Goal: Task Accomplishment & Management: Use online tool/utility

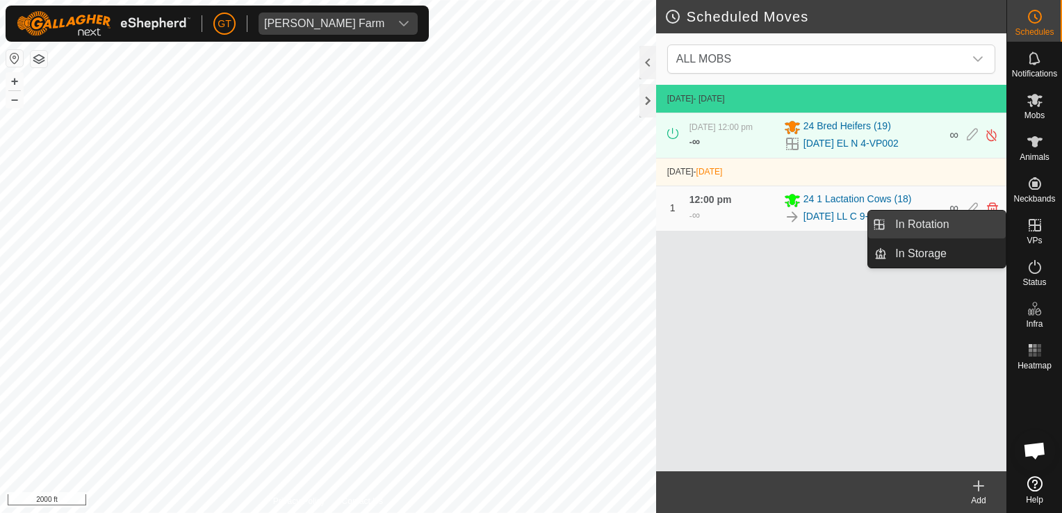
click at [992, 211] on link "In Rotation" at bounding box center [946, 225] width 119 height 28
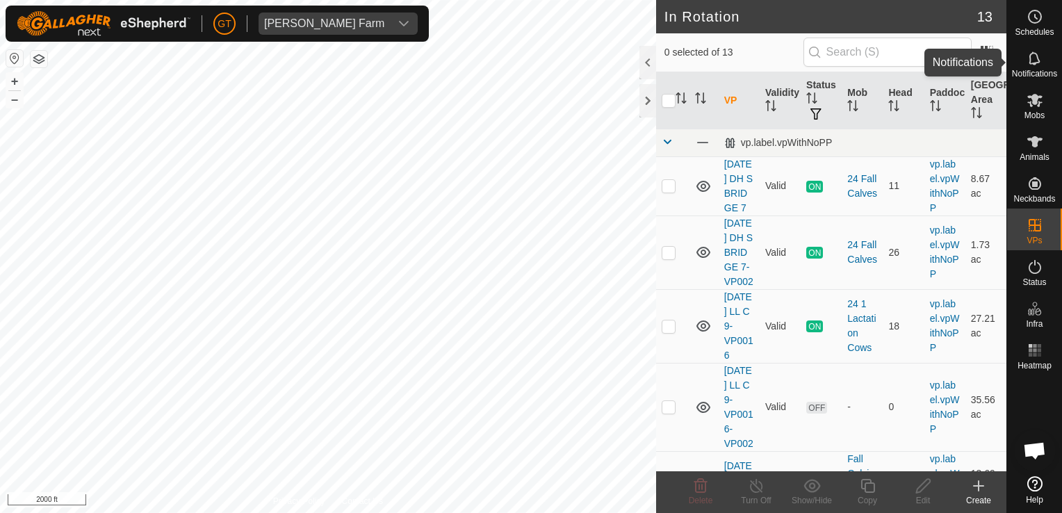
click at [1034, 63] on icon at bounding box center [1034, 57] width 11 height 13
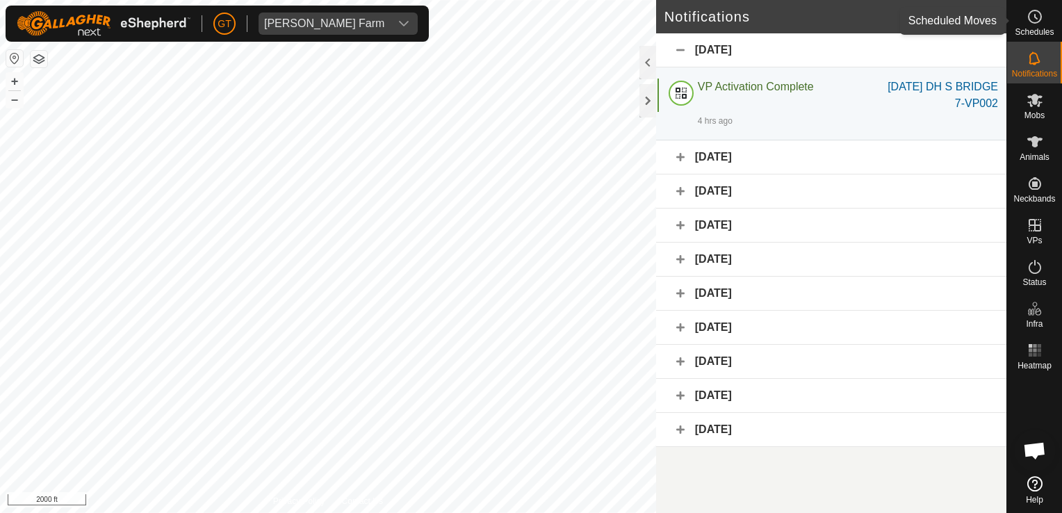
click at [1034, 7] on es-schedule-vp-svg-icon at bounding box center [1034, 17] width 25 height 22
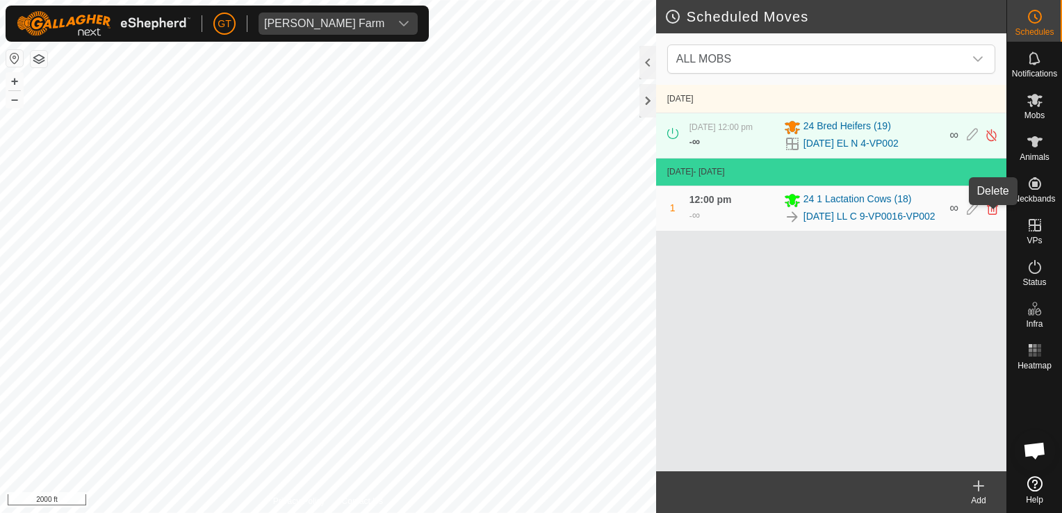
click at [993, 215] on icon at bounding box center [992, 208] width 11 height 13
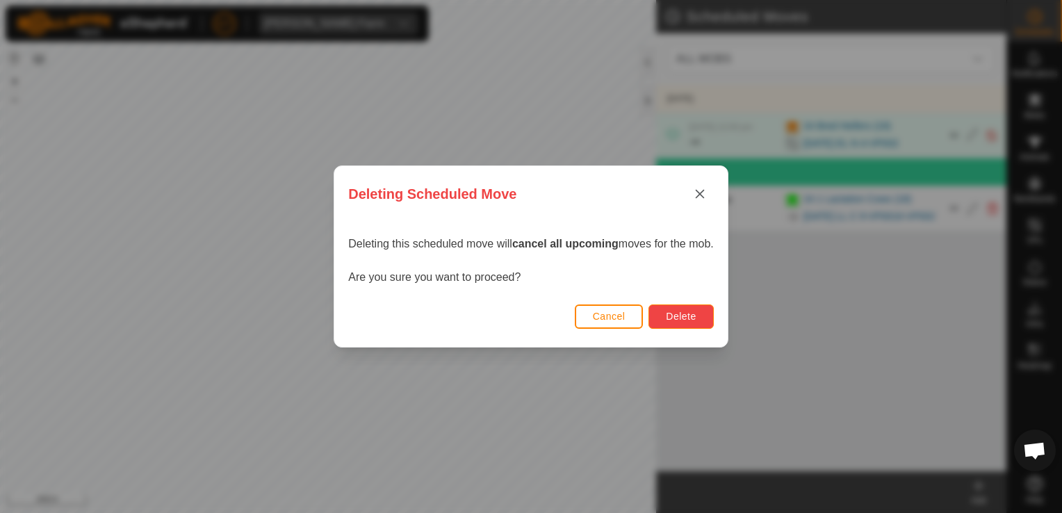
click at [677, 313] on span "Delete" at bounding box center [681, 316] width 30 height 11
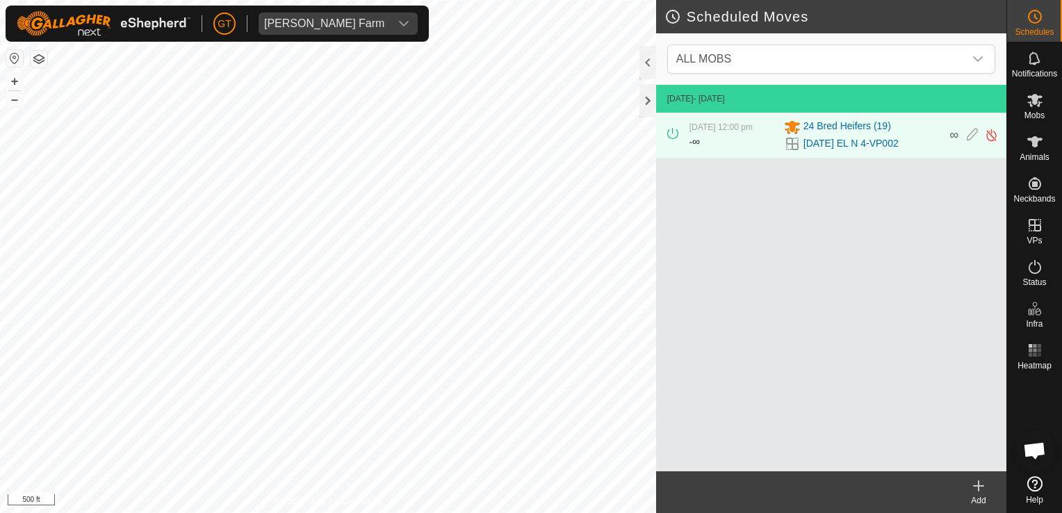
click at [689, 197] on div "Scheduled Moves ALL MOBS 5 Sept 2025 - Today 1 Sept 2025, 12:00 pm - ∞ 24 Bred …" at bounding box center [503, 256] width 1006 height 513
click at [1043, 96] on es-mob-svg-icon at bounding box center [1034, 100] width 25 height 22
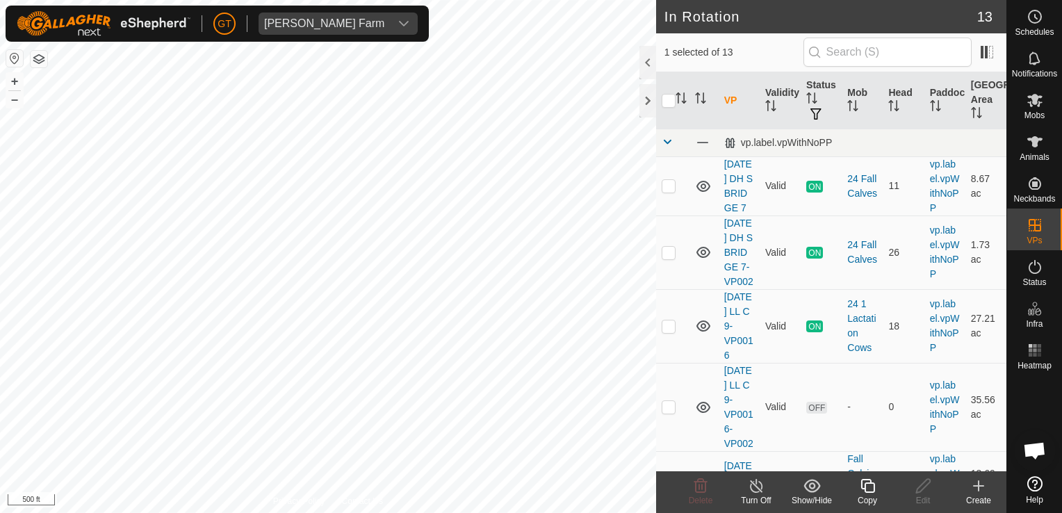
checkbox input "true"
checkbox input "false"
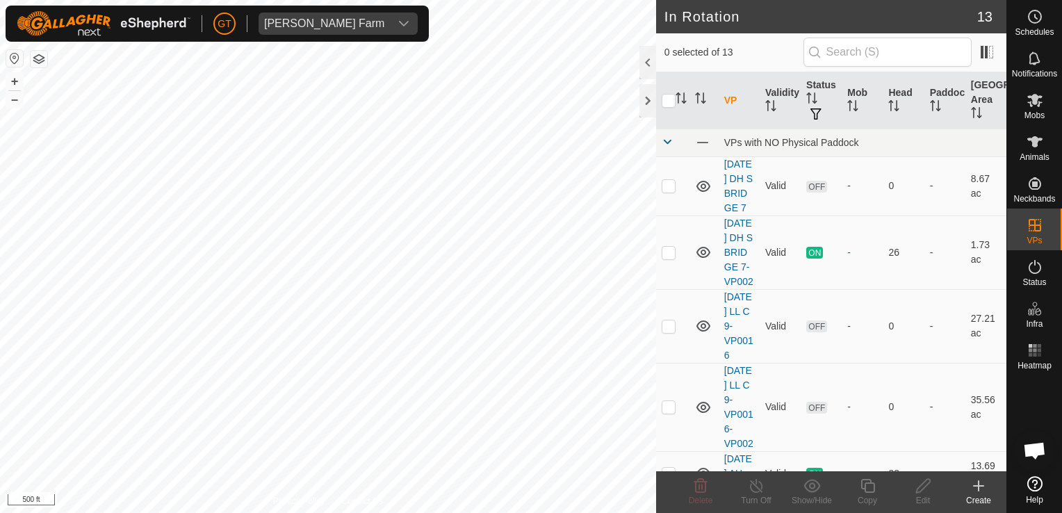
checkbox input "true"
checkbox input "false"
checkbox input "true"
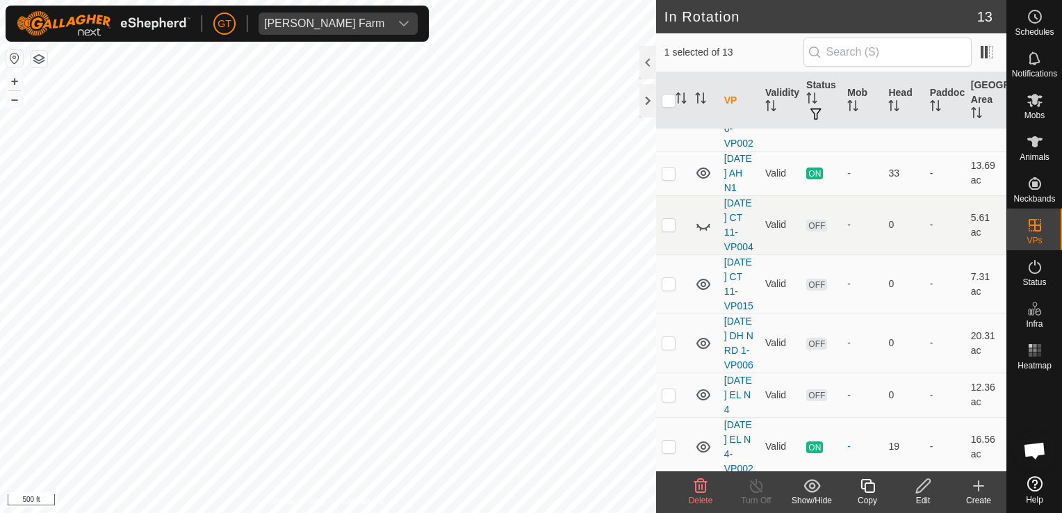
scroll to position [278, 0]
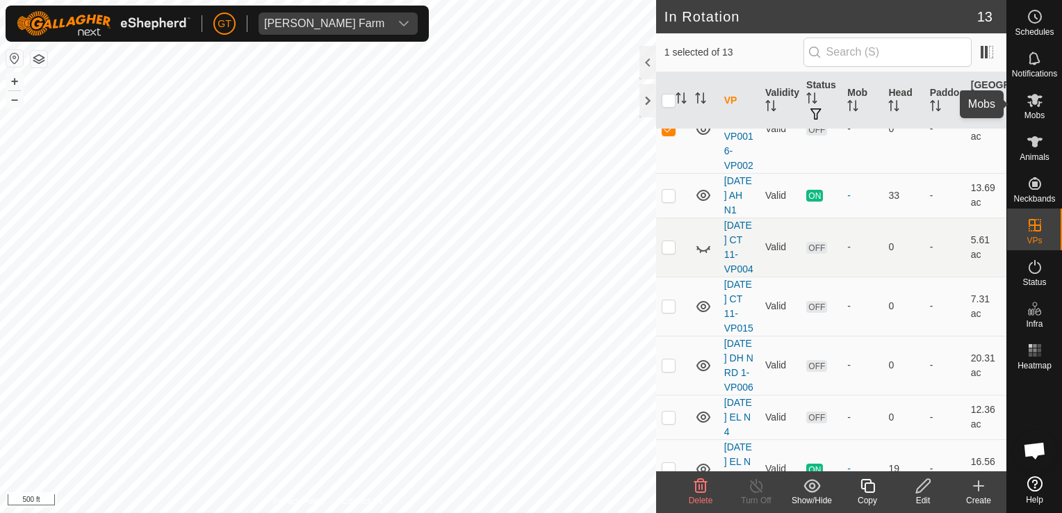
click at [1037, 104] on icon at bounding box center [1035, 100] width 17 height 17
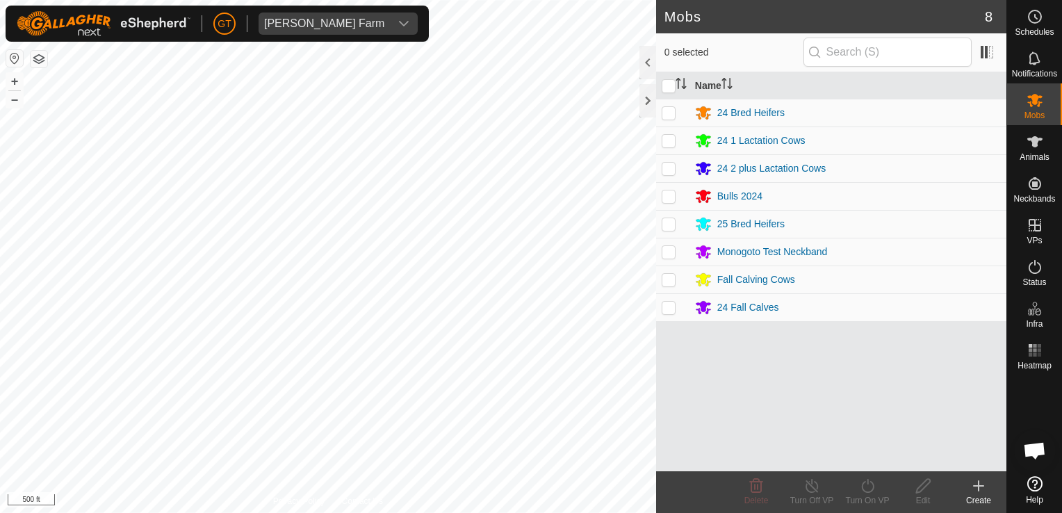
click at [667, 140] on p-checkbox at bounding box center [669, 140] width 14 height 11
checkbox input "true"
click at [867, 487] on icon at bounding box center [867, 485] width 17 height 17
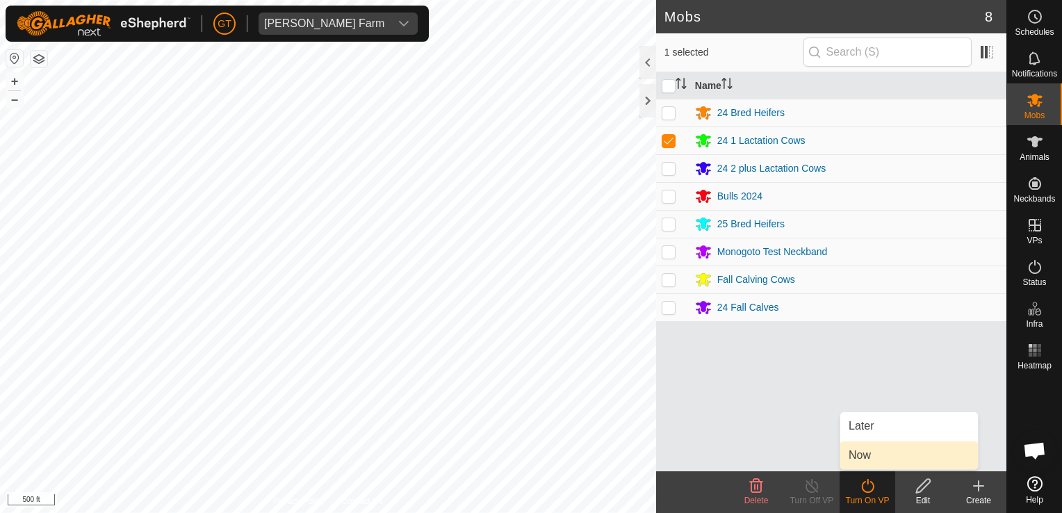
click at [892, 459] on link "Now" at bounding box center [909, 455] width 138 height 28
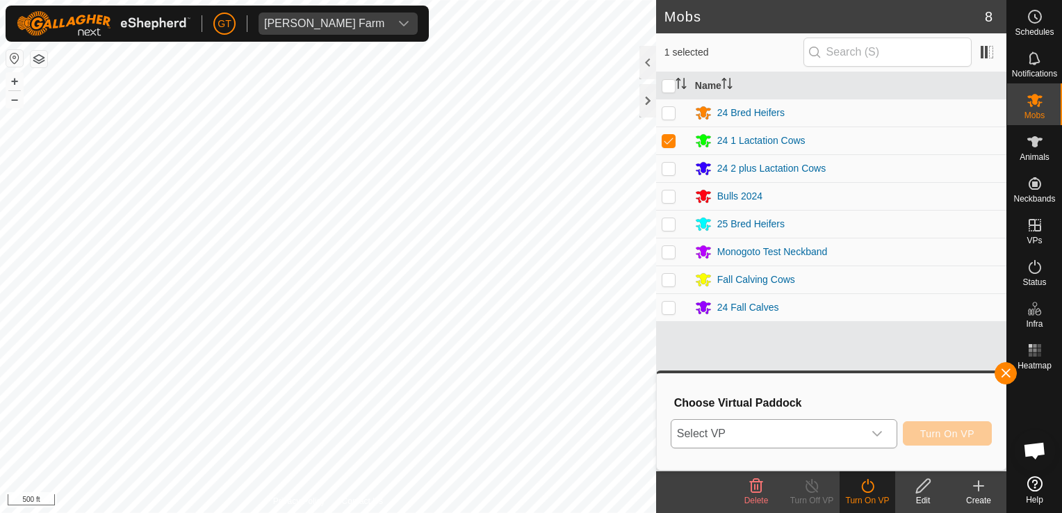
click at [883, 434] on icon "dropdown trigger" at bounding box center [877, 433] width 11 height 11
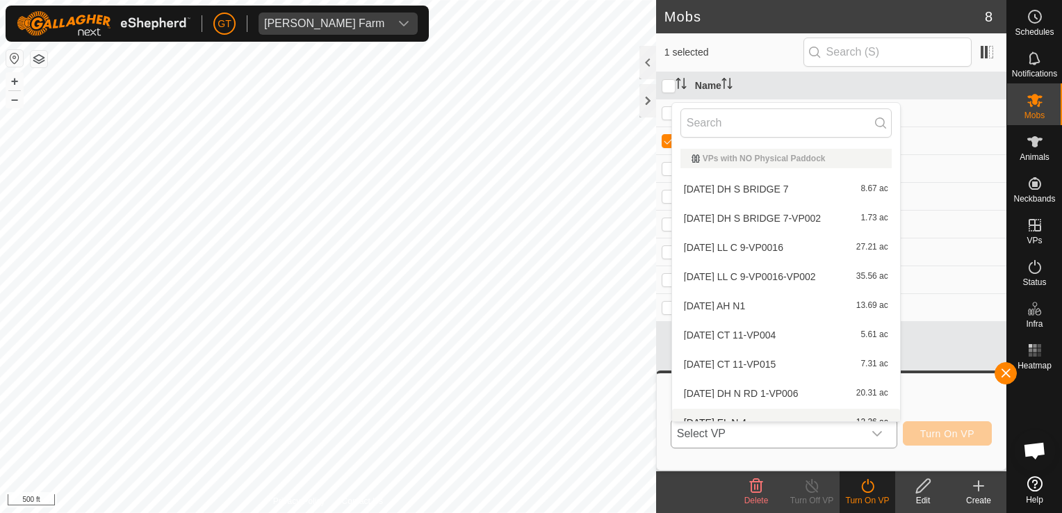
scroll to position [15, 0]
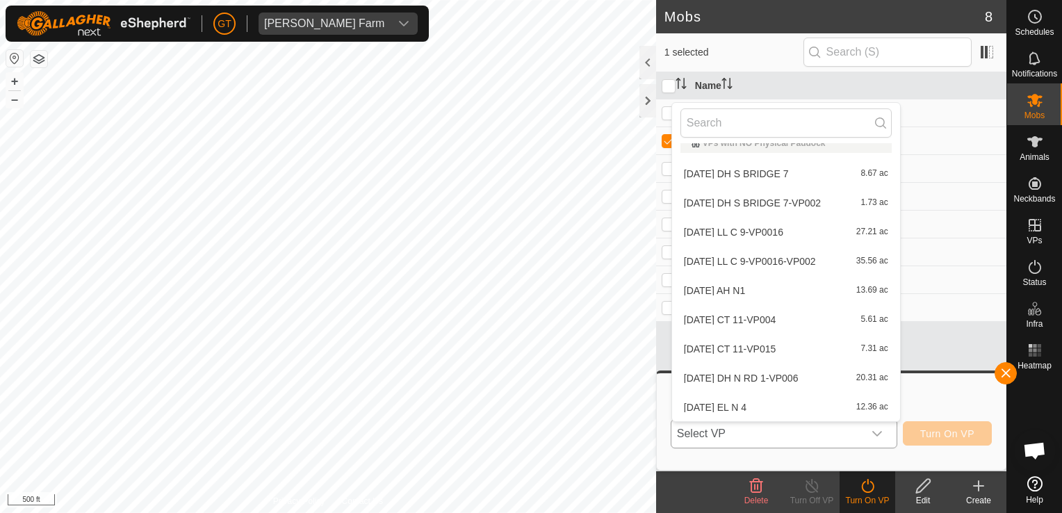
click at [798, 261] on li "[DATE] LL C 9-VP0016-VP002 35.56 ac" at bounding box center [786, 261] width 228 height 28
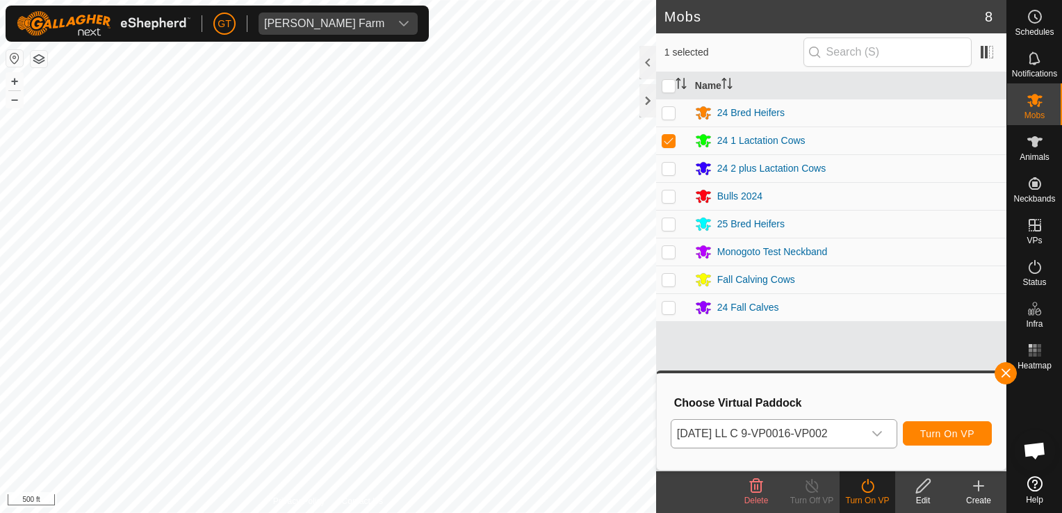
click at [879, 432] on icon "dropdown trigger" at bounding box center [877, 433] width 11 height 11
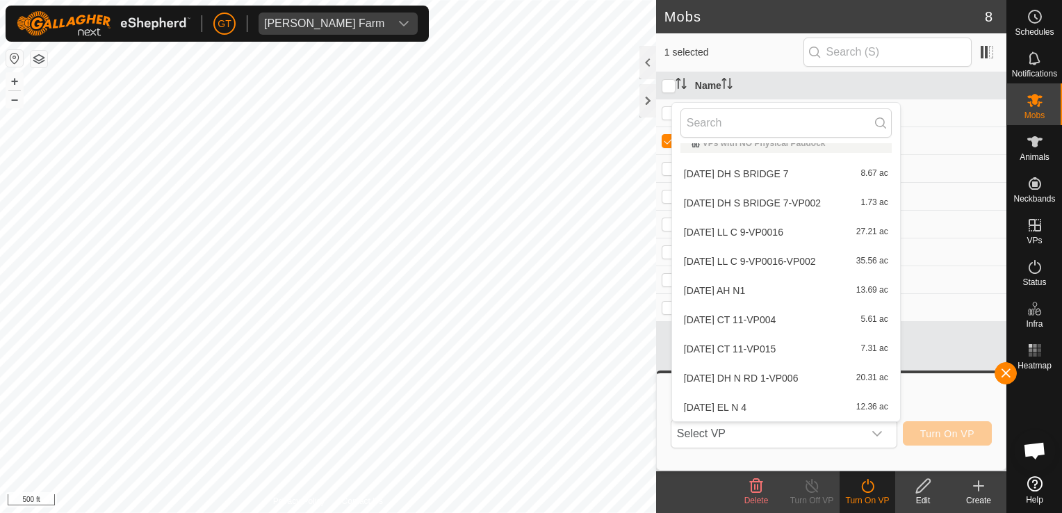
click at [828, 265] on li "[DATE] LL C 9-VP0016-VP002 35.56 ac" at bounding box center [786, 261] width 228 height 28
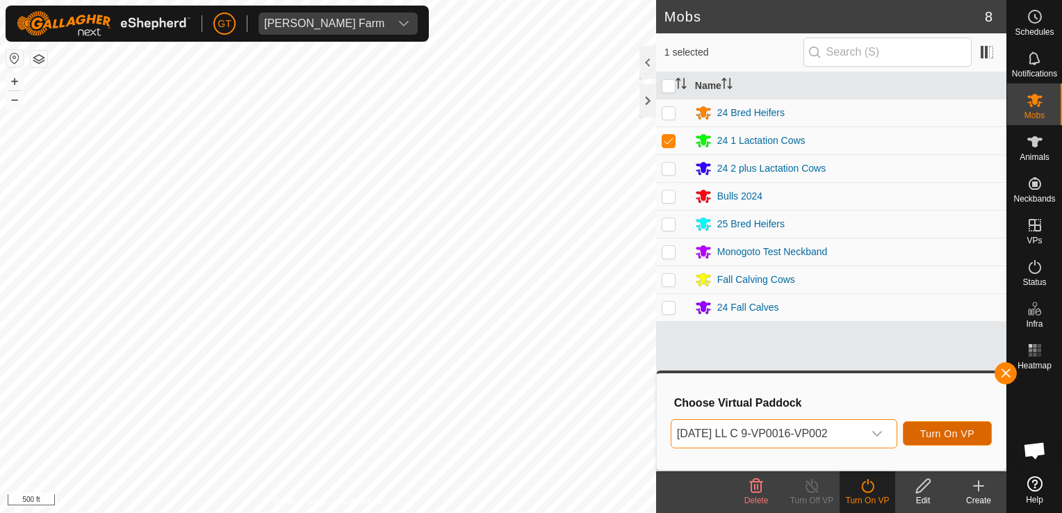
click at [954, 428] on span "Turn On VP" at bounding box center [947, 433] width 54 height 11
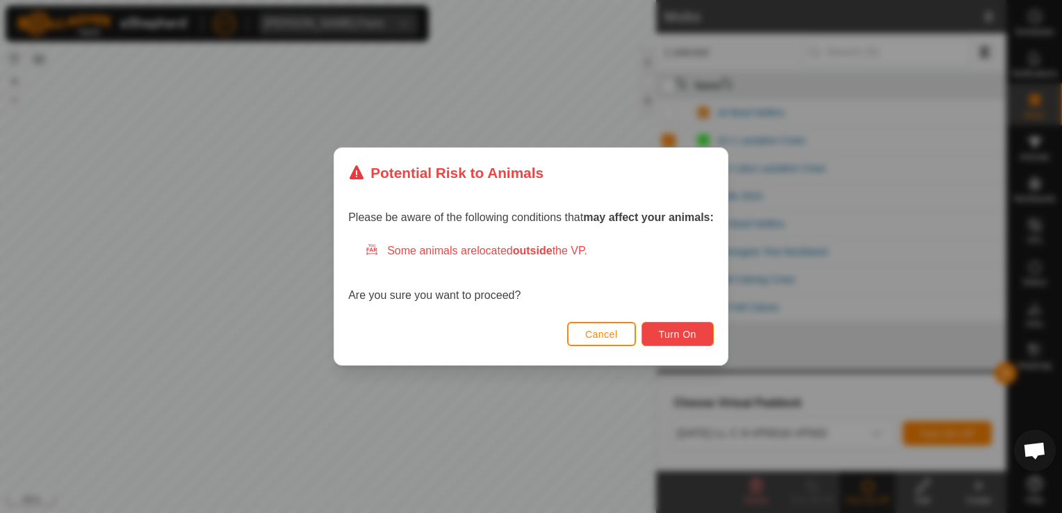
click at [692, 334] on span "Turn On" at bounding box center [678, 334] width 38 height 11
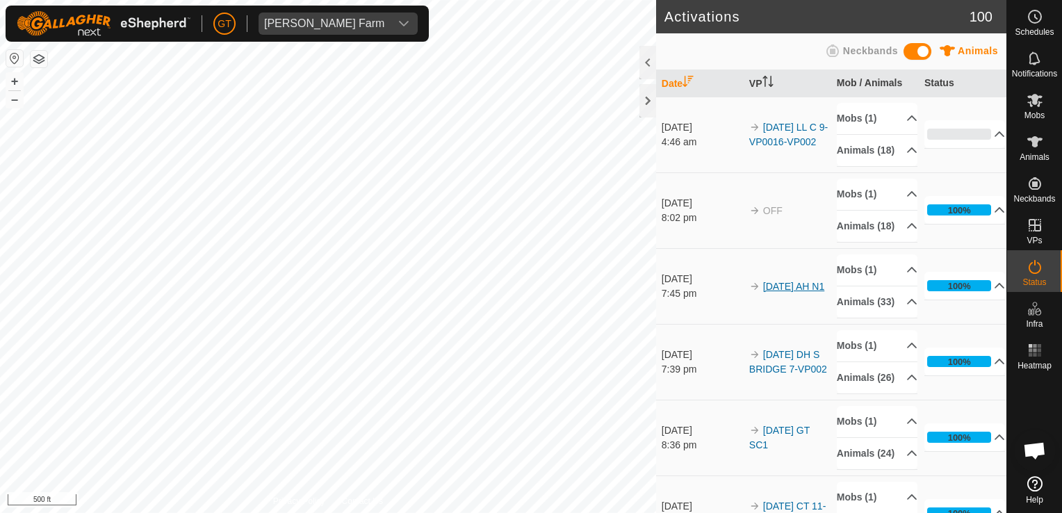
click at [783, 307] on div "Activations 100 Animals Neckbands Date VP Mob / Animals Status [DATE] 4:46 am 2…" at bounding box center [503, 256] width 1006 height 513
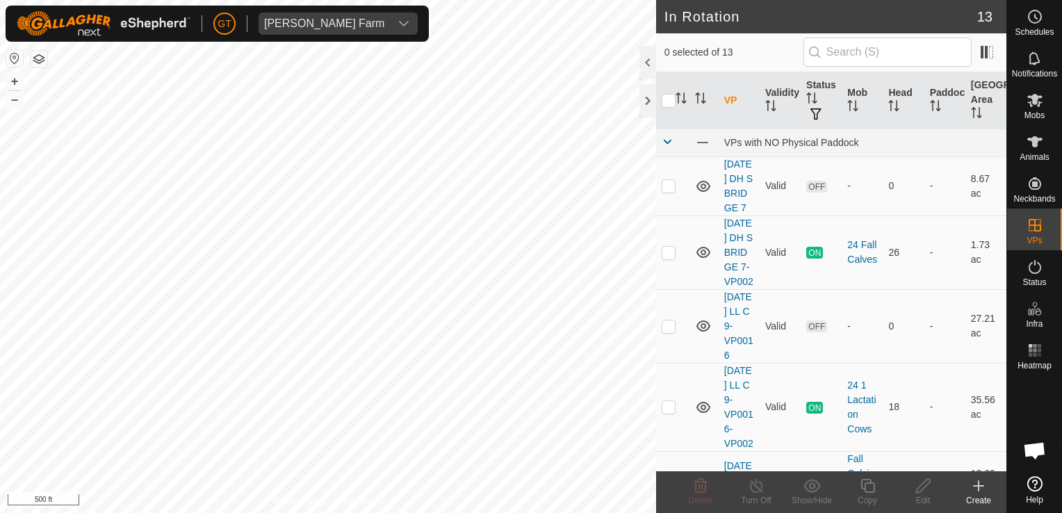
checkbox input "true"
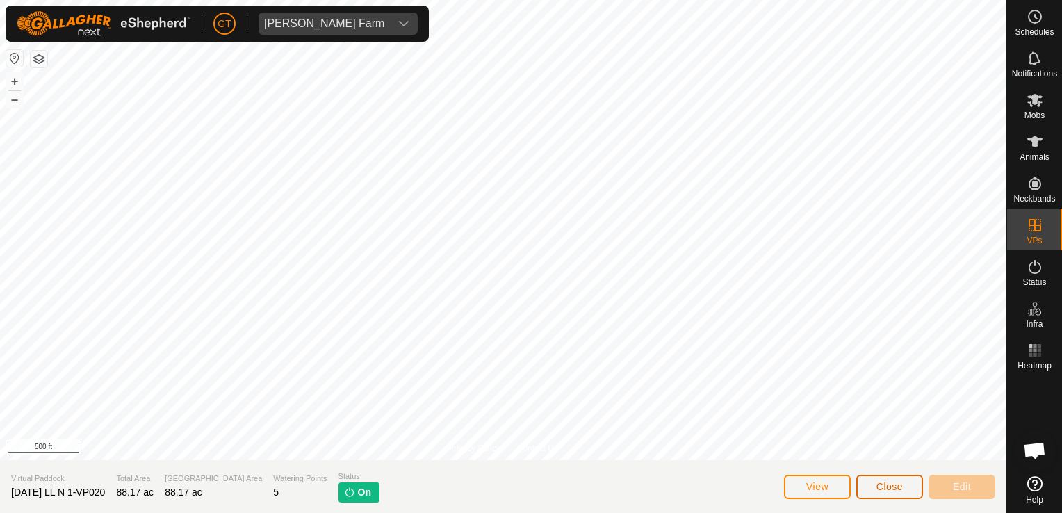
click at [887, 491] on span "Close" at bounding box center [889, 486] width 26 height 11
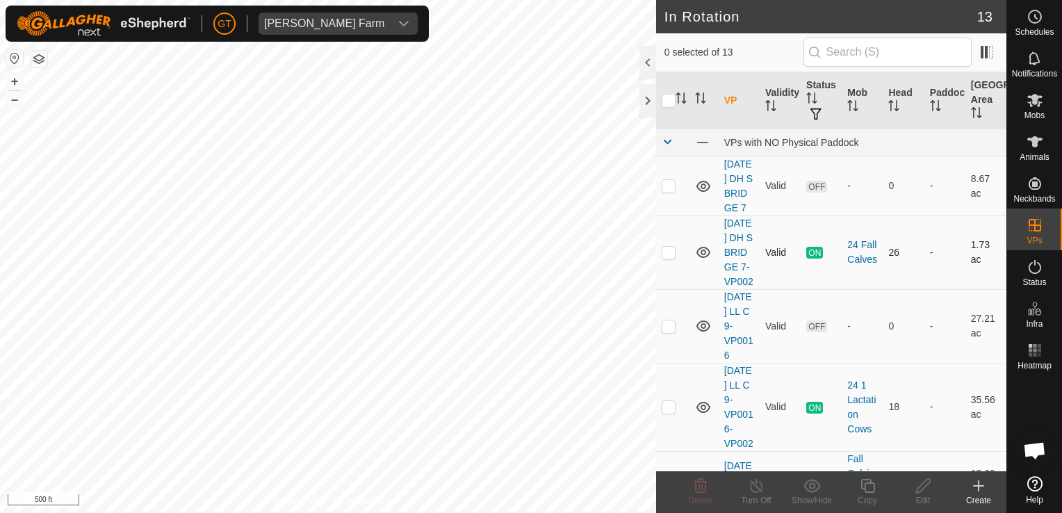
checkbox input "true"
checkbox input "false"
click at [705, 489] on icon at bounding box center [700, 485] width 17 height 17
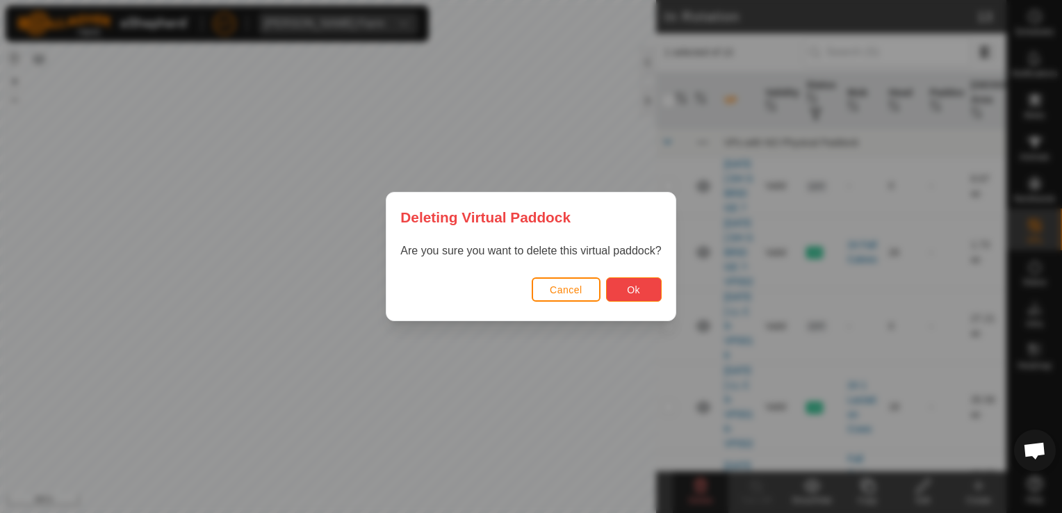
click at [648, 283] on button "Ok" at bounding box center [634, 289] width 56 height 24
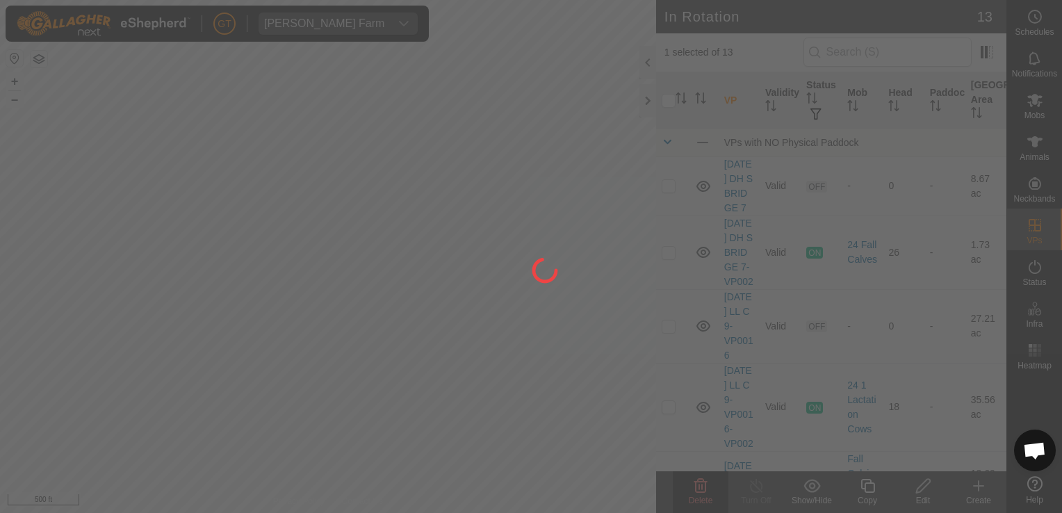
checkbox input "false"
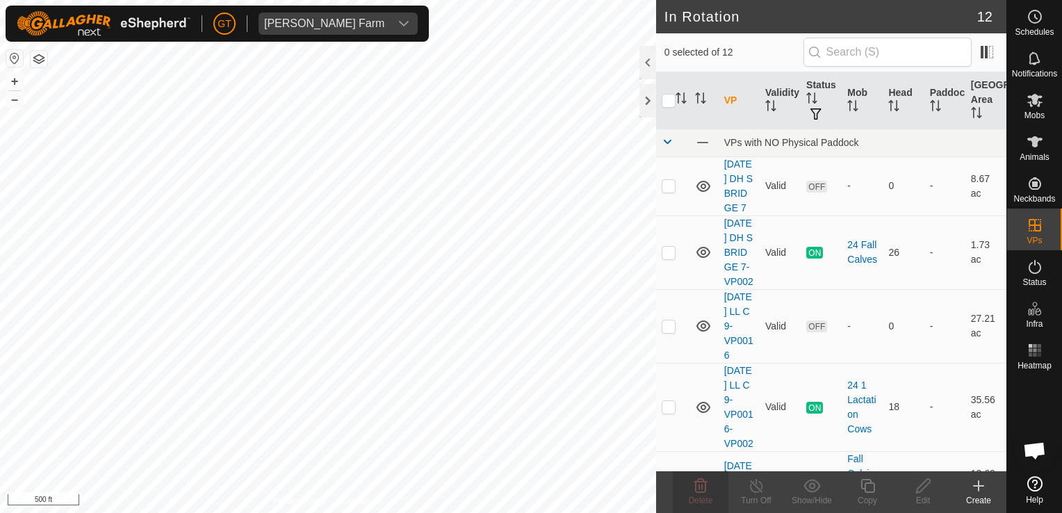
checkbox input "true"
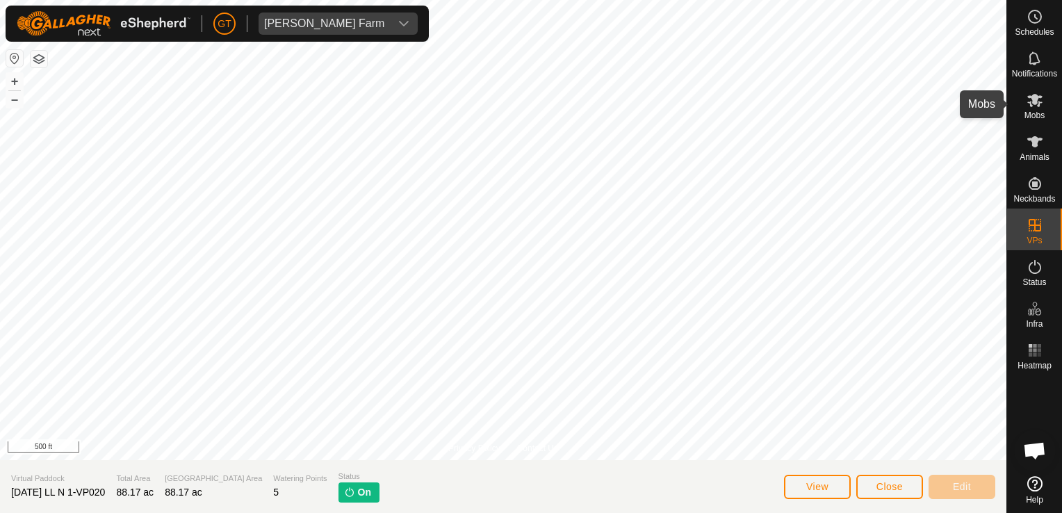
click at [1037, 94] on icon at bounding box center [1035, 100] width 17 height 17
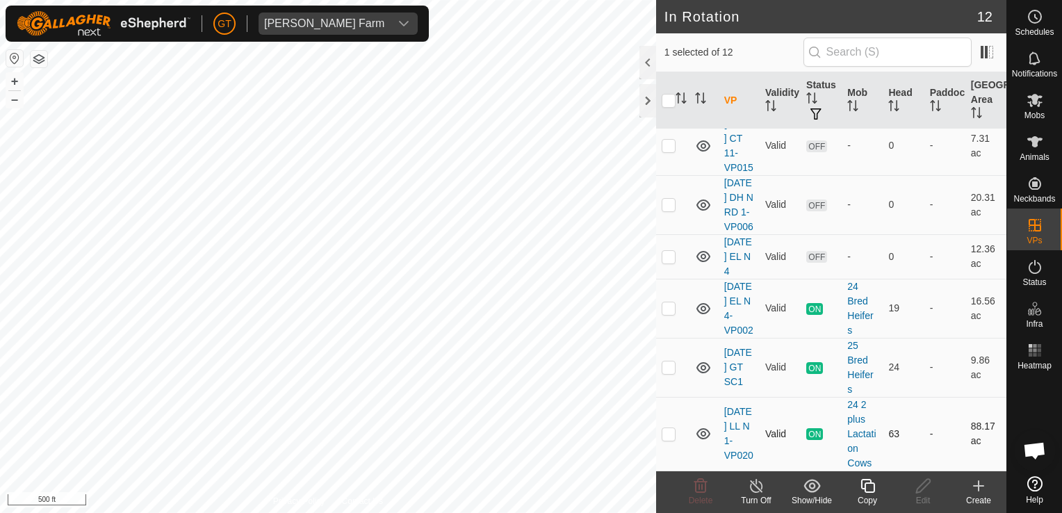
scroll to position [222, 0]
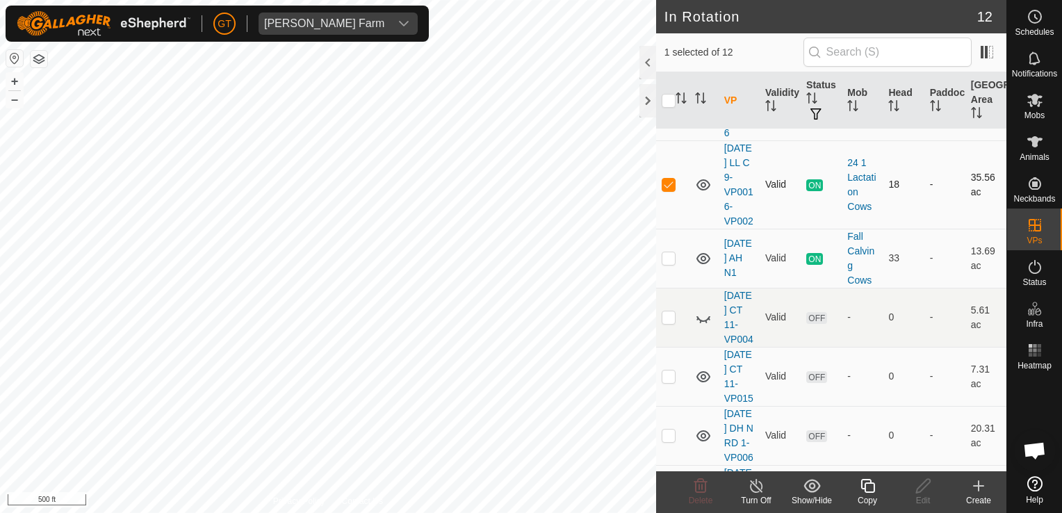
click at [667, 190] on p-checkbox at bounding box center [669, 184] width 14 height 11
checkbox input "false"
